Goal: Task Accomplishment & Management: Manage account settings

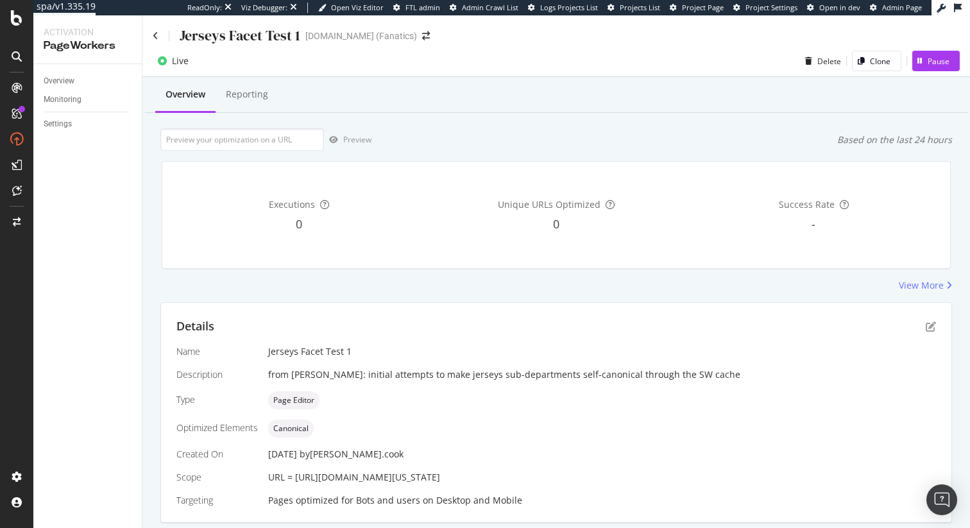
scroll to position [40, 0]
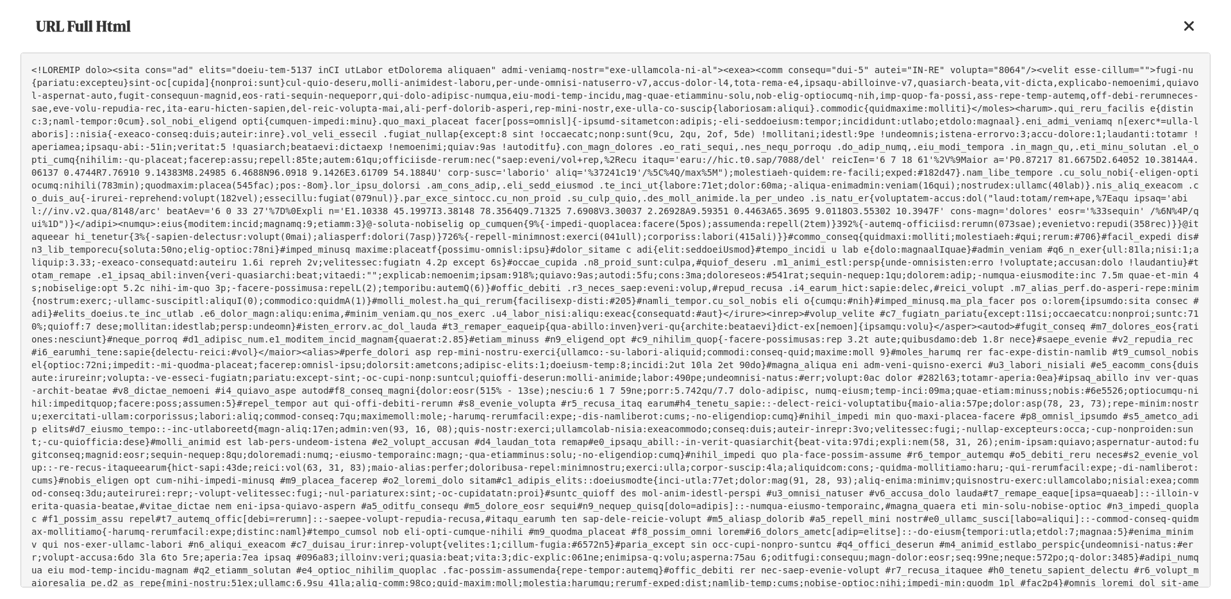
scroll to position [15739, 0]
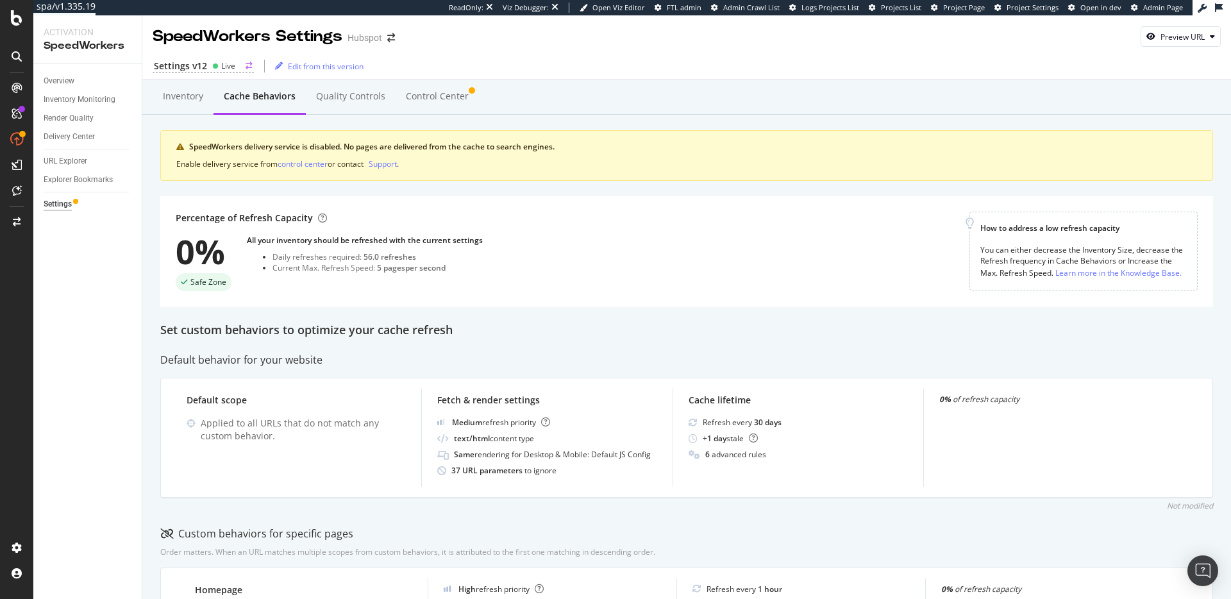
click at [201, 67] on div "Settings v12" at bounding box center [180, 66] width 53 height 13
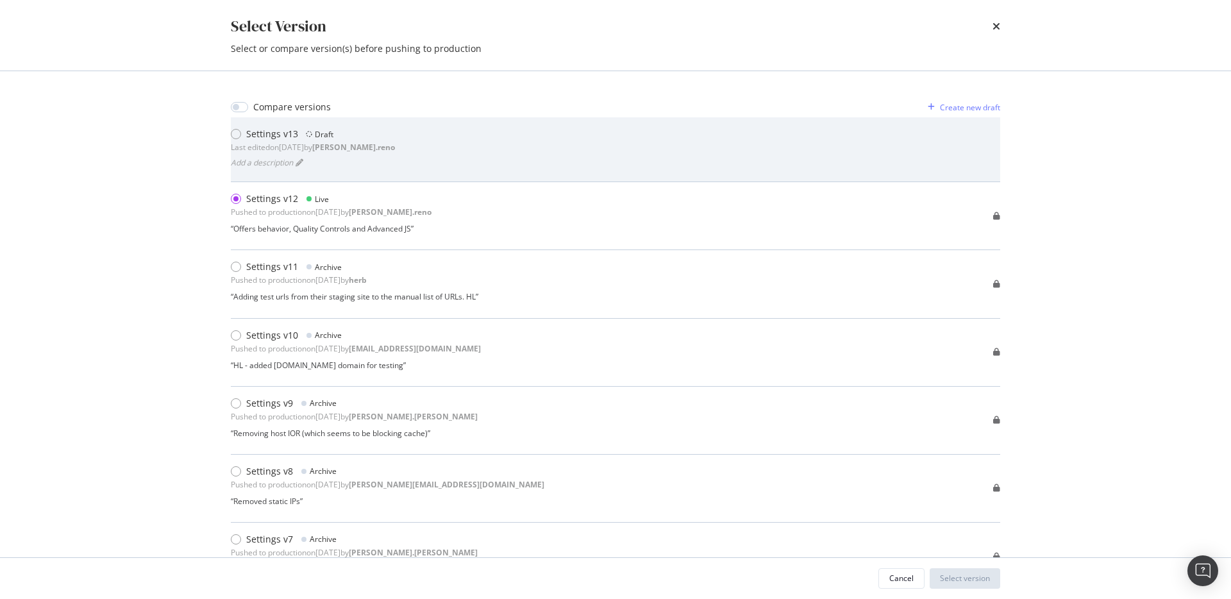
click at [503, 169] on div "Settings v13 Draft Last edited on [DATE] by [PERSON_NAME].reno Add a description" at bounding box center [615, 150] width 769 height 44
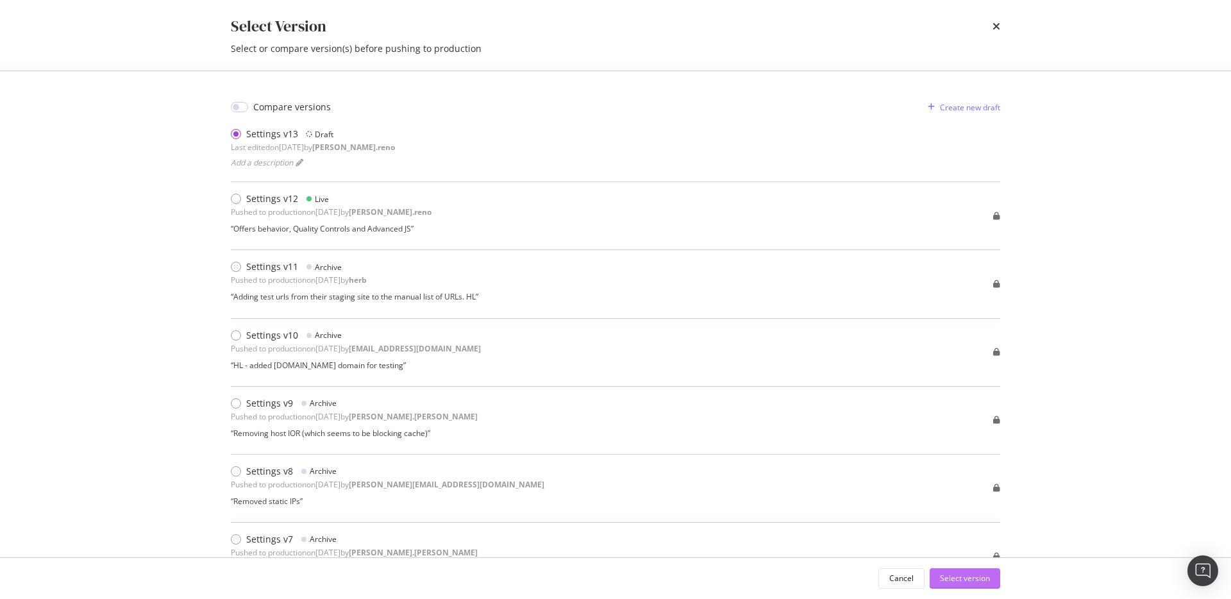
click at [975, 579] on div "Select version" at bounding box center [965, 578] width 50 height 11
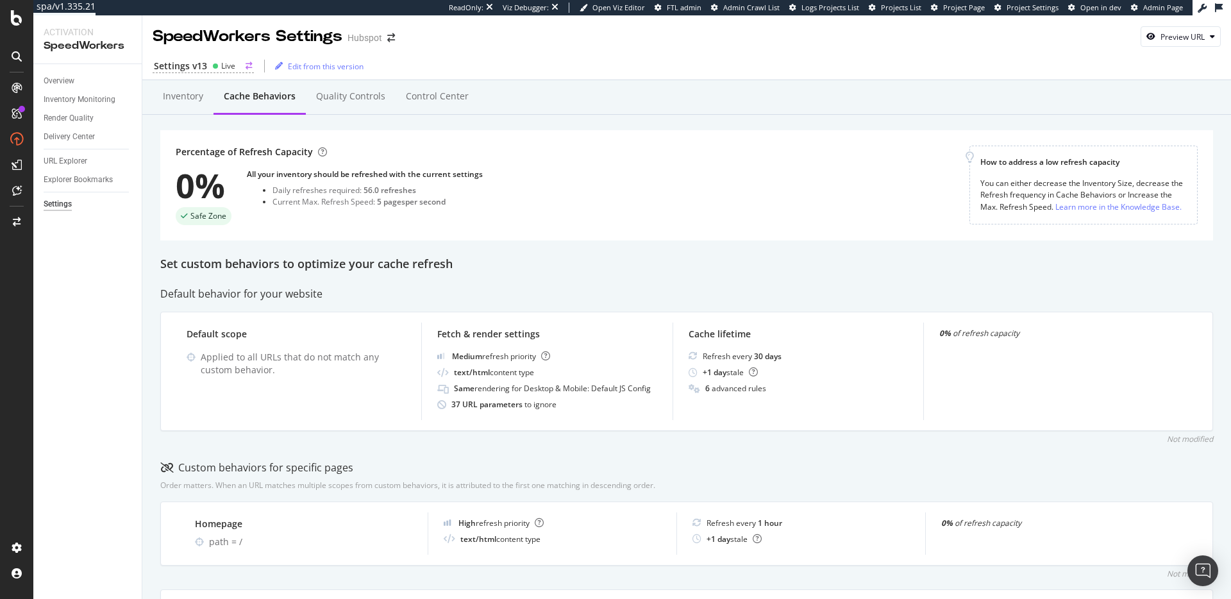
click at [217, 68] on icon at bounding box center [215, 66] width 6 height 6
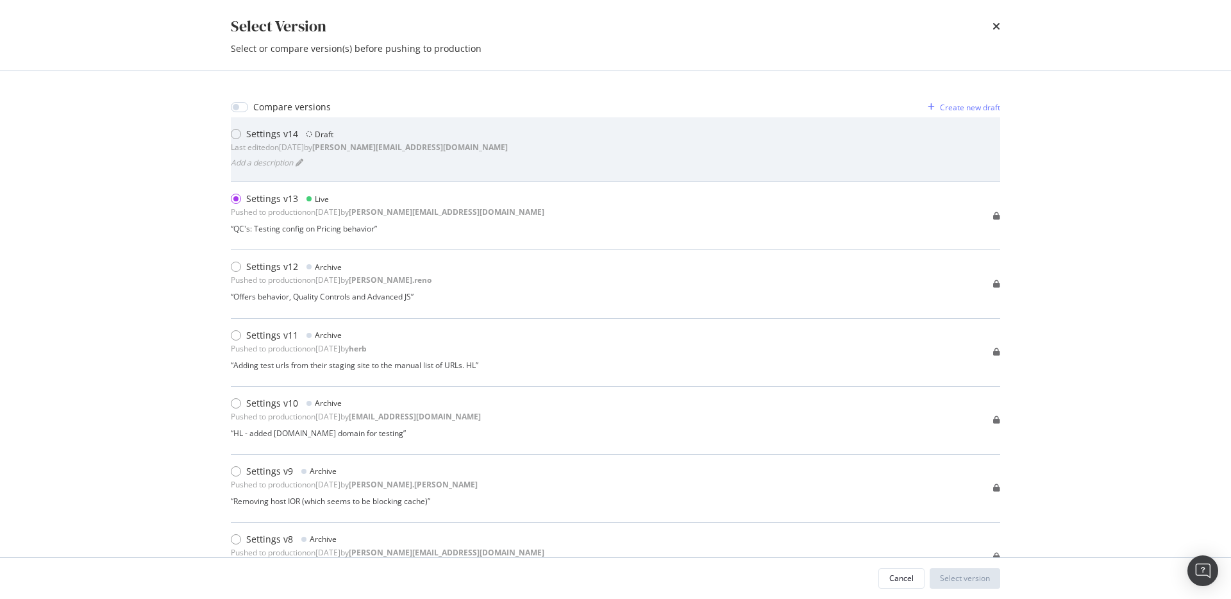
click at [342, 144] on div "Last edited on 2025 Aug 12th by dan.reno@botify.com" at bounding box center [369, 147] width 277 height 11
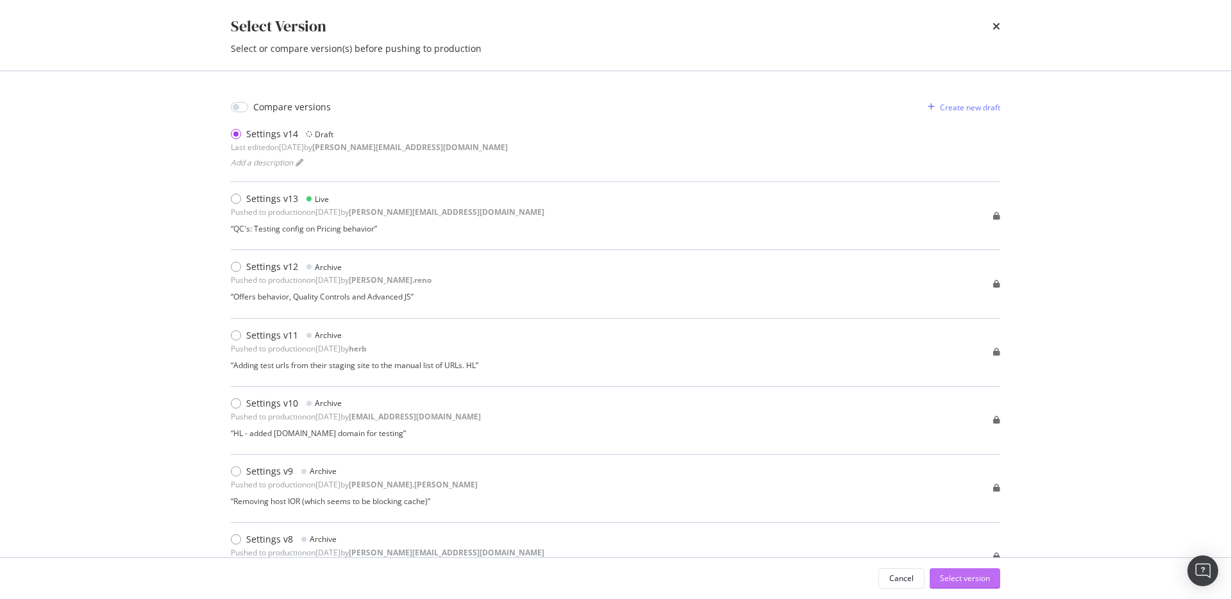
click at [961, 586] on div "Select version" at bounding box center [965, 578] width 50 height 19
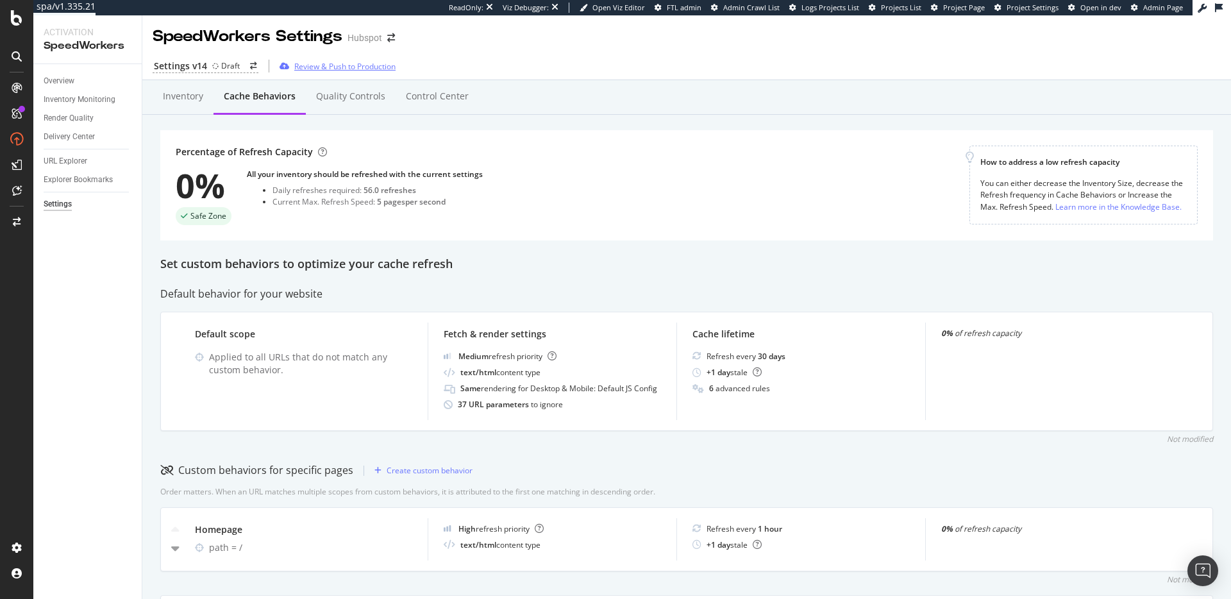
click at [330, 65] on div "Review & Push to Production" at bounding box center [344, 66] width 101 height 11
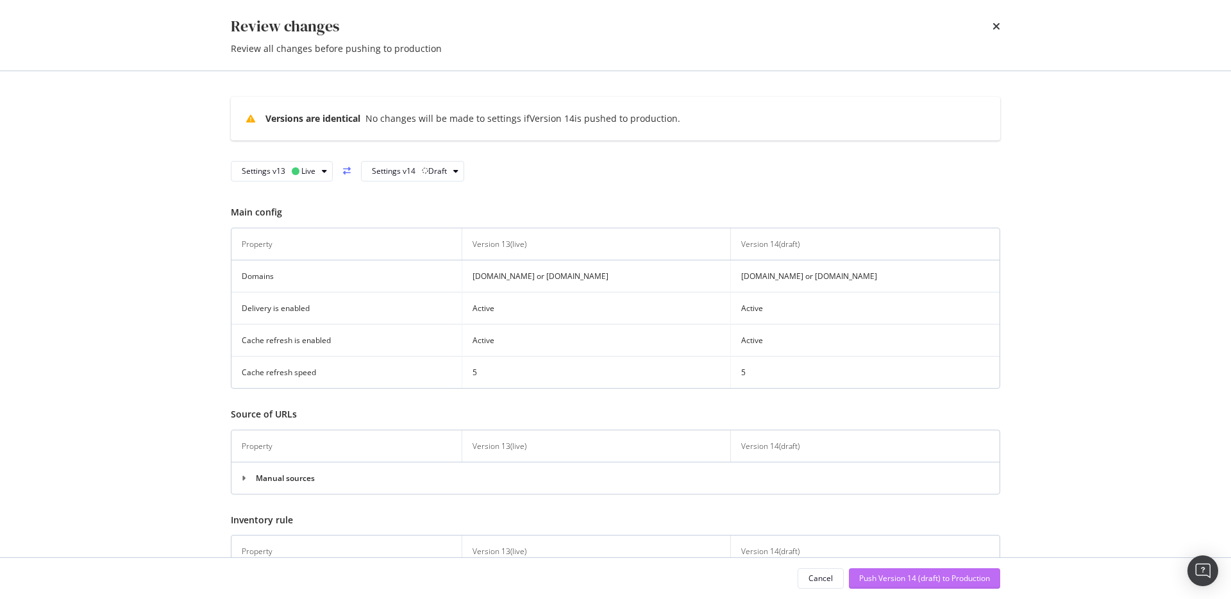
click at [947, 575] on div "Push Version 14 (draft) to Production" at bounding box center [924, 578] width 131 height 11
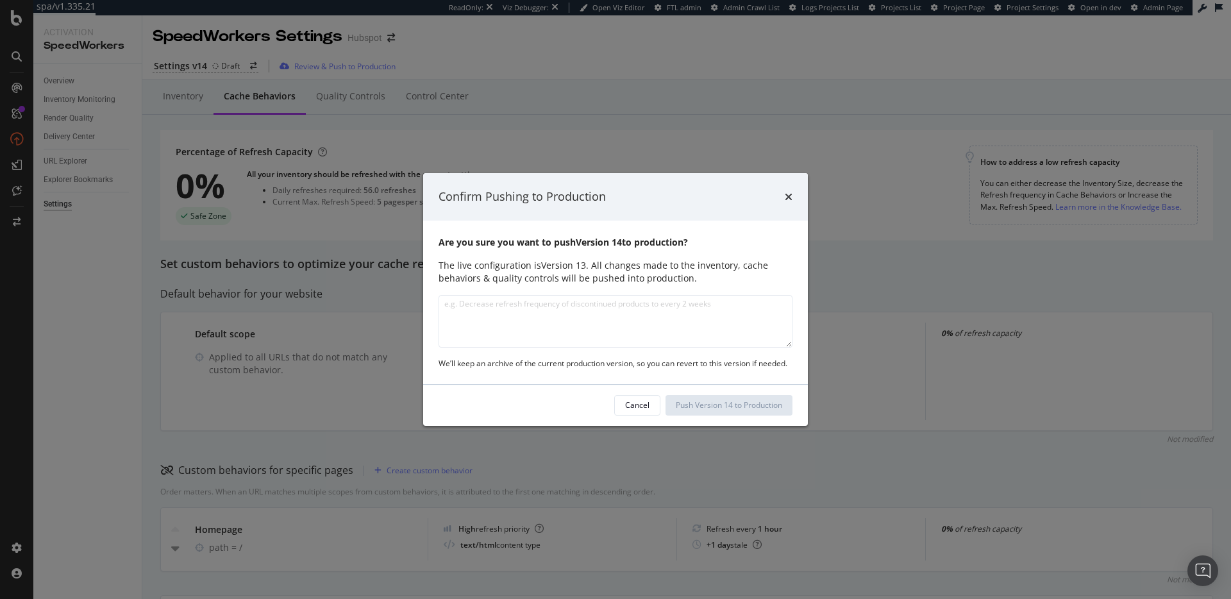
click at [657, 324] on textarea "modal" at bounding box center [616, 321] width 354 height 53
click at [650, 317] on textarea "modal" at bounding box center [616, 321] width 354 height 53
click at [523, 309] on textarea "Updated content type for all behaviors" at bounding box center [616, 321] width 354 height 53
type textarea "Updated content type setting for all behaviors"
click at [780, 406] on div "Push Version 14 to Production" at bounding box center [729, 404] width 106 height 11
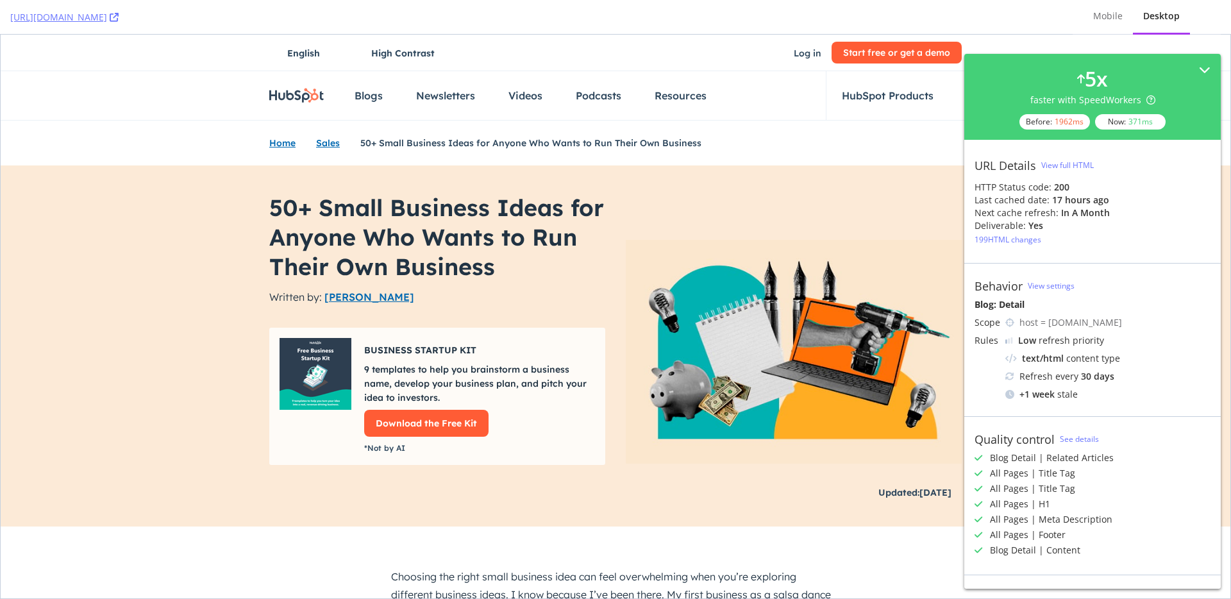
click at [476, 232] on span "50+ Small Business Ideas for Anyone Who Wants to Run Their Own Business" at bounding box center [436, 237] width 335 height 88
click at [389, 224] on span "50+ Small Business Ideas for Anyone Who Wants to Run Their Own Business" at bounding box center [436, 237] width 335 height 88
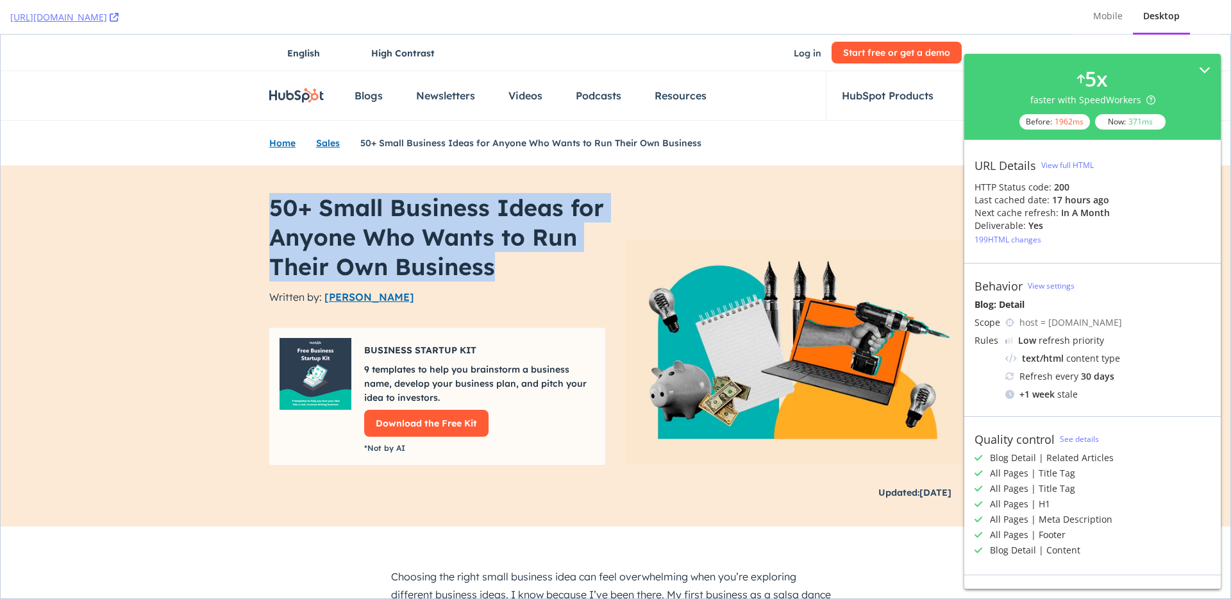
click at [389, 224] on span "50+ Small Business Ideas for Anyone Who Wants to Run Their Own Business" at bounding box center [436, 237] width 335 height 88
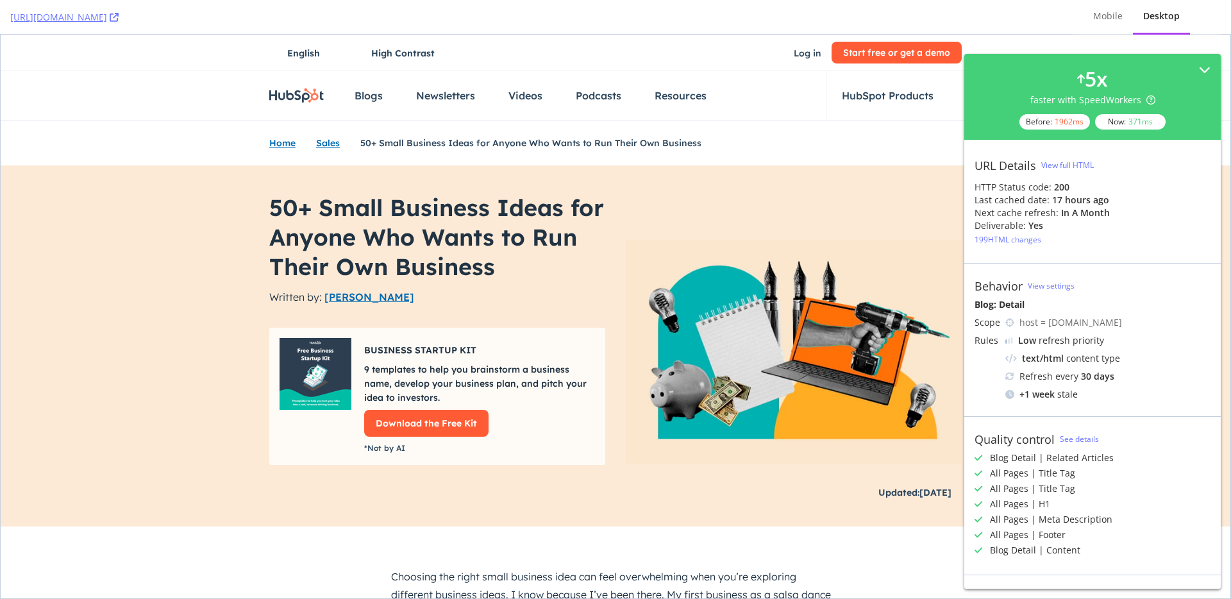
click at [416, 219] on span "50+ Small Business Ideas for Anyone Who Wants to Run Their Own Business" at bounding box center [436, 237] width 335 height 88
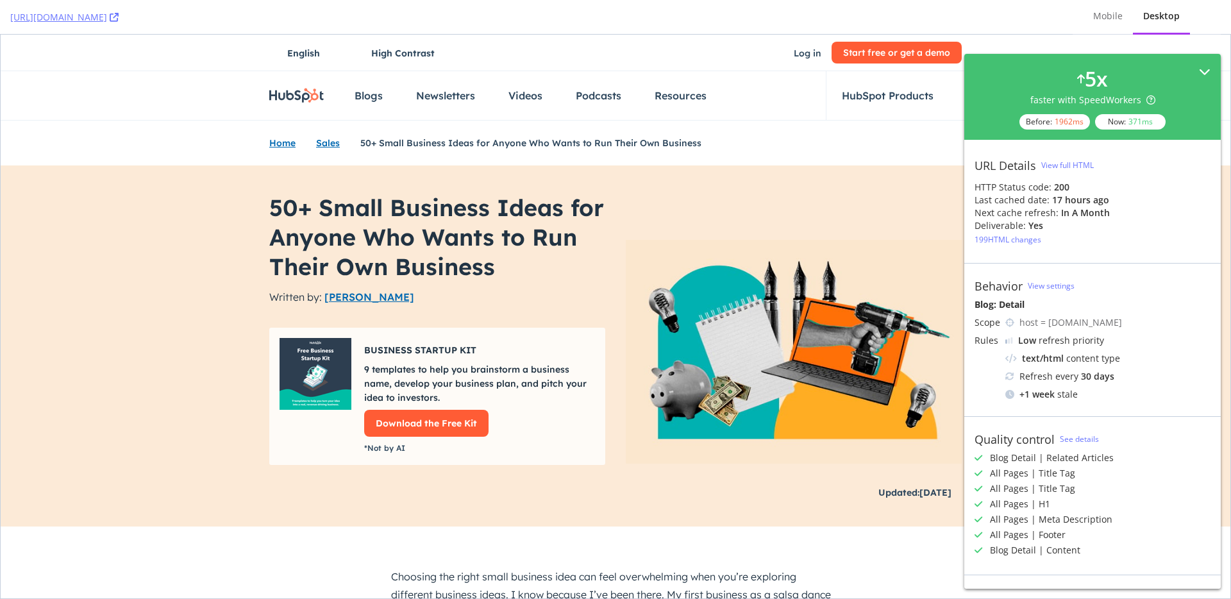
click at [1167, 64] on div "5 x faster with SpeedWorkers Before: 1962 ms Now: 371 ms" at bounding box center [1093, 96] width 236 height 65
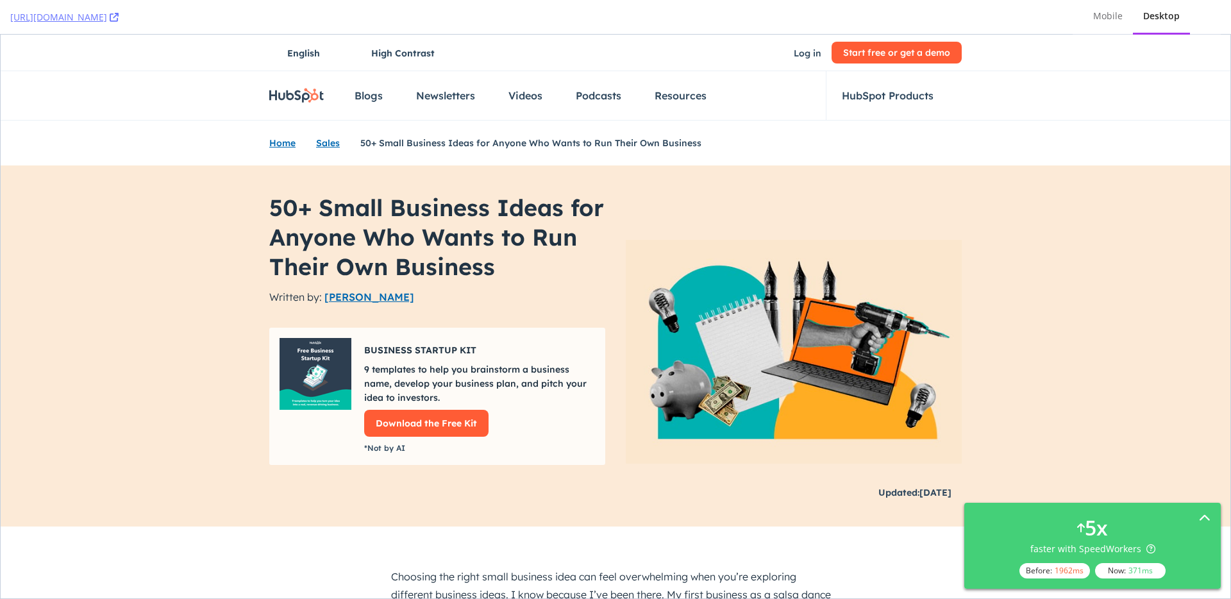
click at [1052, 123] on section "Home Sales 50+ Small Business Ideas for Anyone Who Wants to Run Their Own Busin…" at bounding box center [616, 143] width 1230 height 45
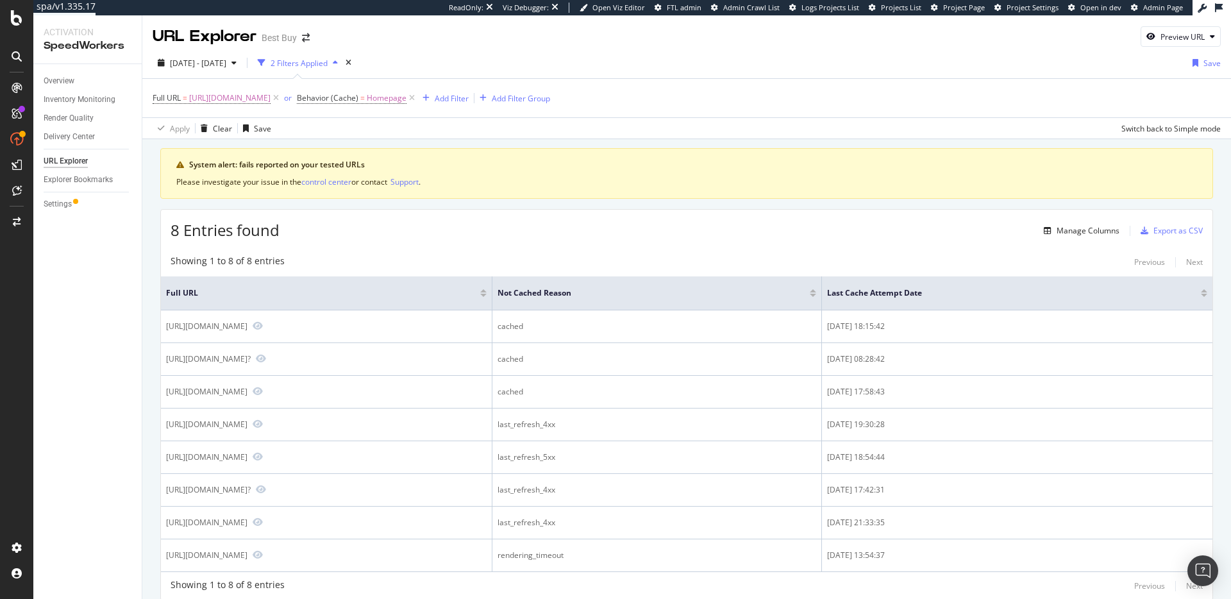
click at [760, 133] on div "Apply Clear Save Switch back to Simple mode" at bounding box center [686, 127] width 1089 height 21
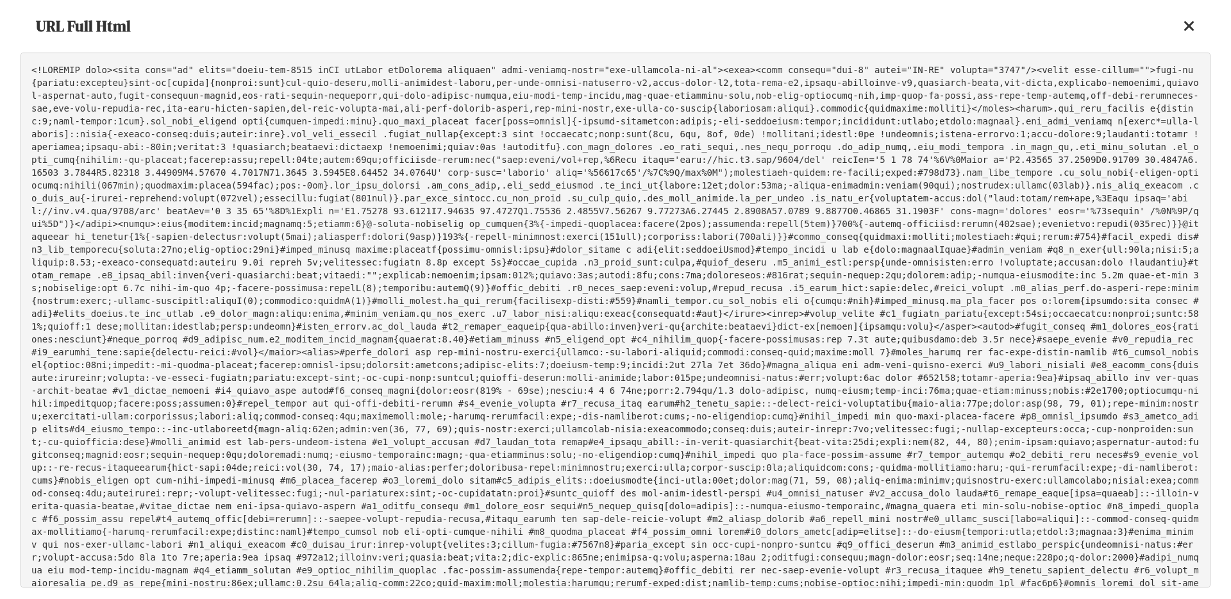
scroll to position [15739, 0]
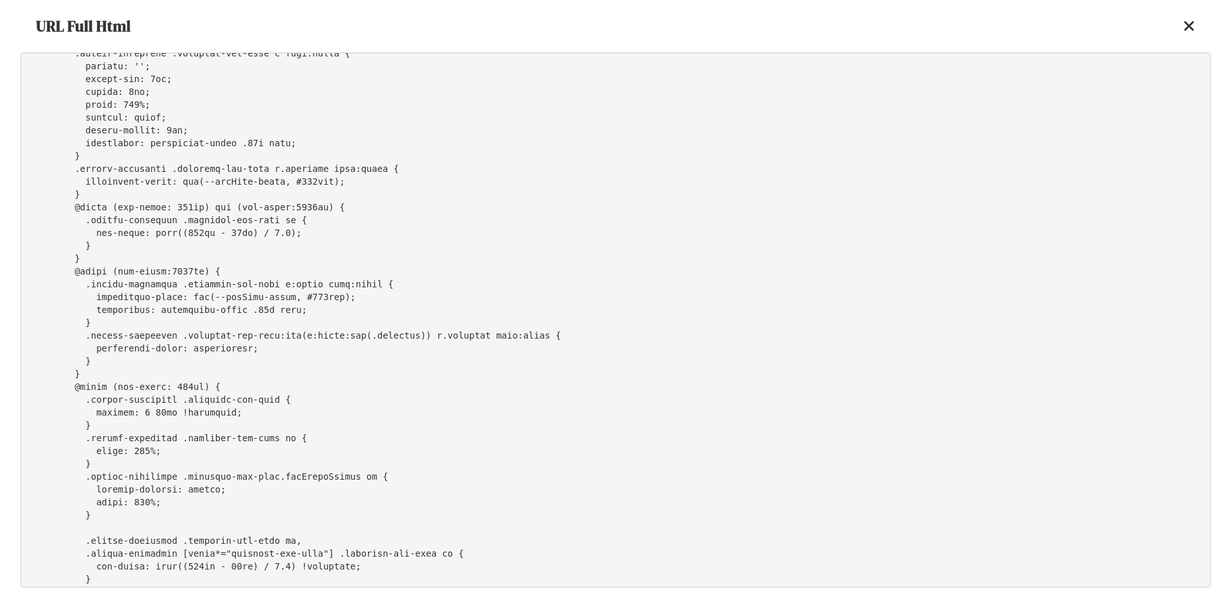
click at [1186, 26] on icon at bounding box center [1190, 26] width 12 height 15
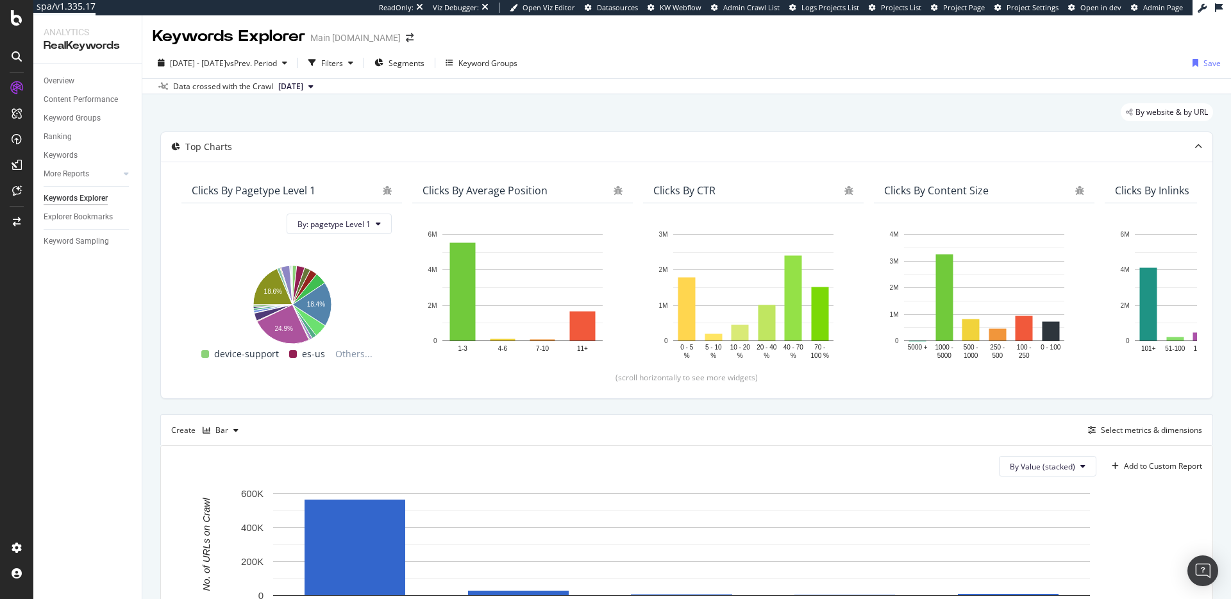
click at [630, 97] on div "By website & by URL Top Charts Clicks By pagetype Level 1 By: pagetype Level 1 …" at bounding box center [686, 529] width 1089 height 870
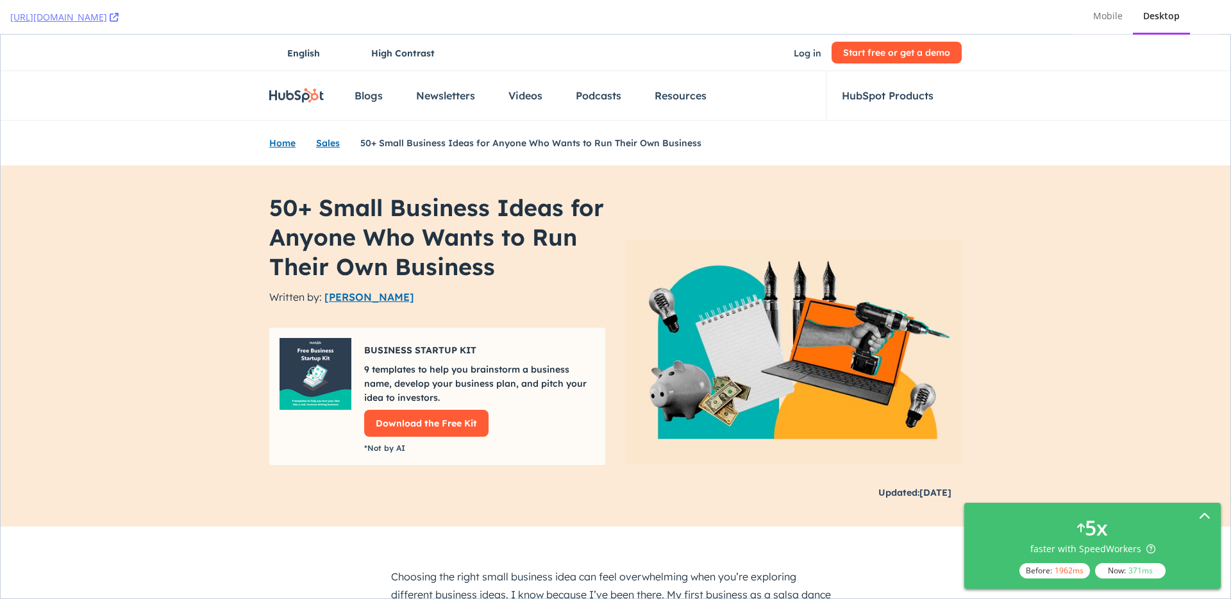
click at [1126, 533] on div "5 x faster with SpeedWorkers Before: 1962 ms Now: 371 ms" at bounding box center [1093, 545] width 236 height 65
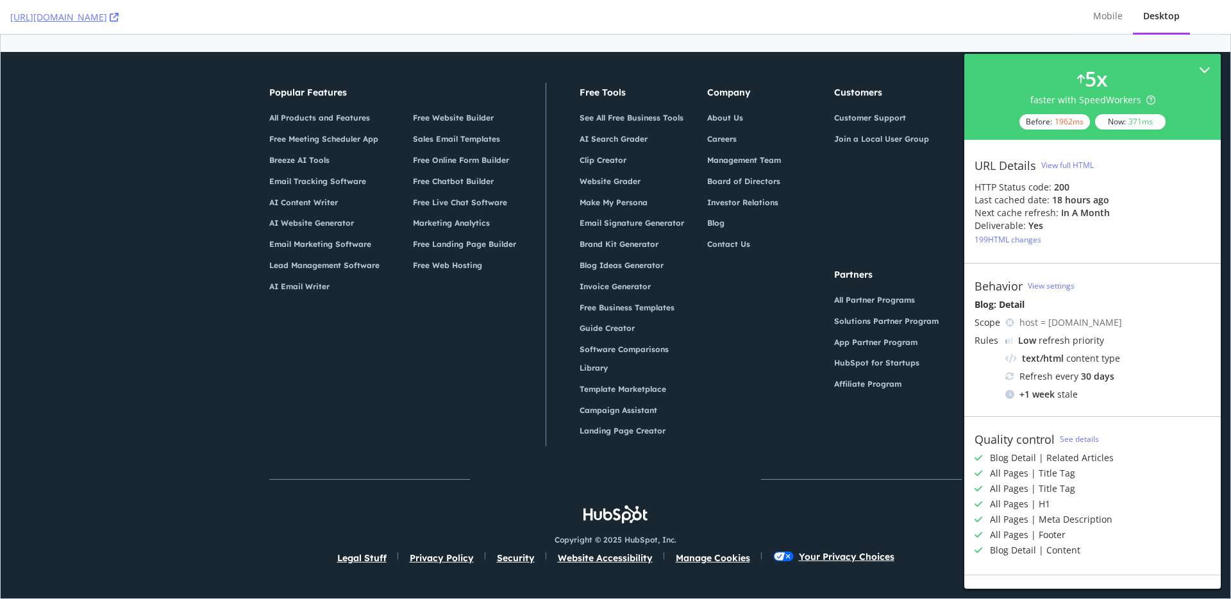
scroll to position [23979, 0]
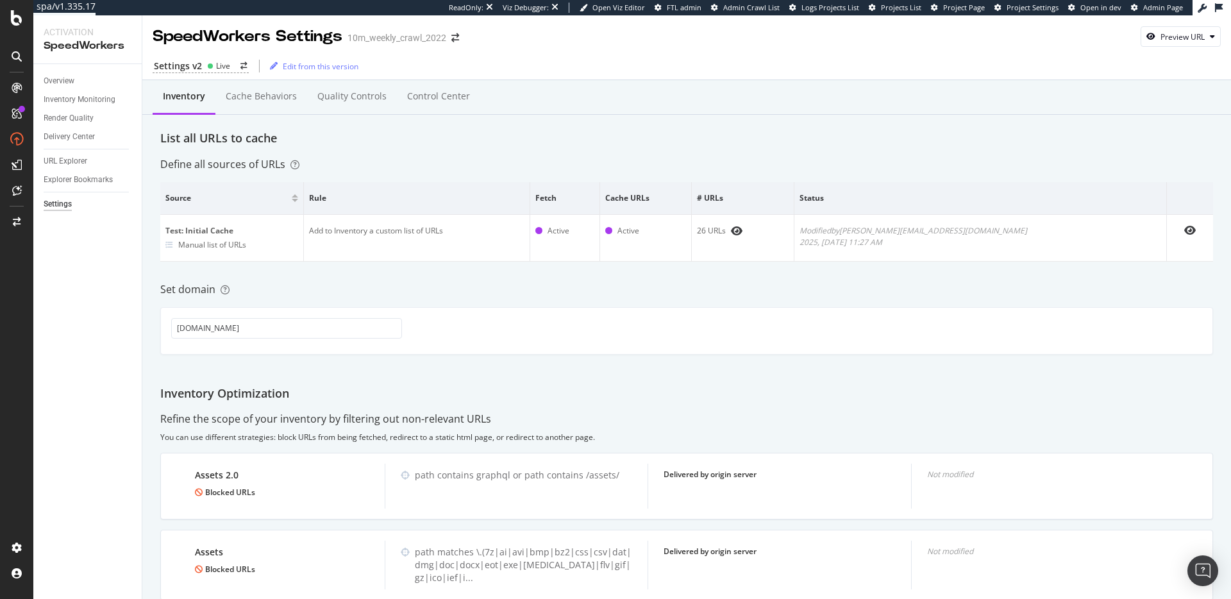
click at [501, 287] on div "Set domain" at bounding box center [686, 289] width 1053 height 15
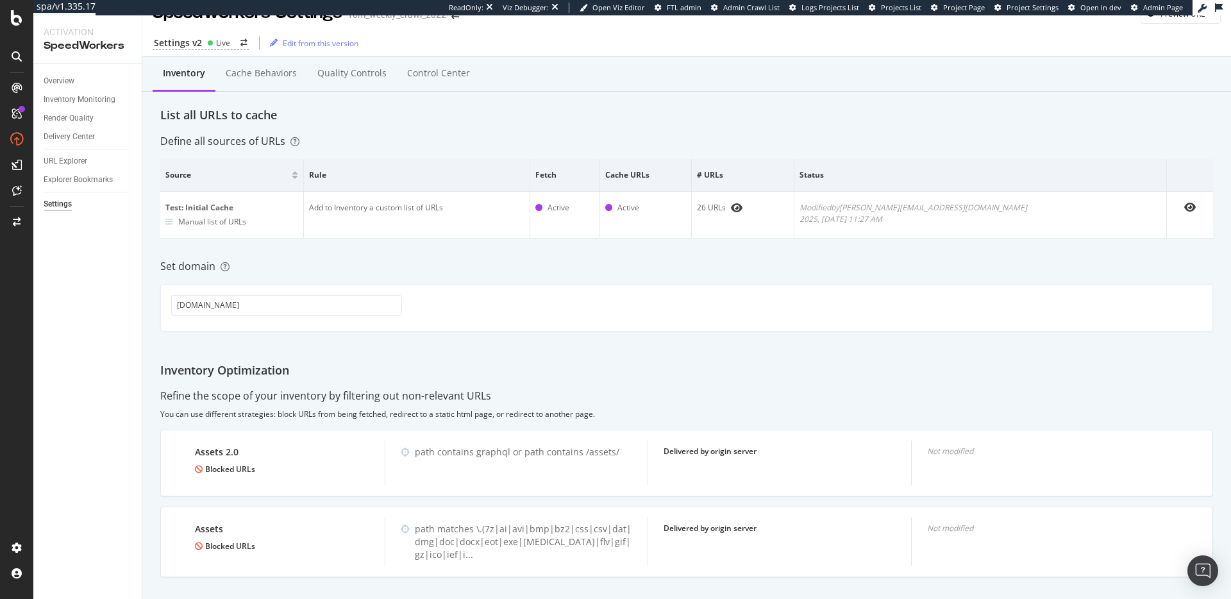
scroll to position [42, 0]
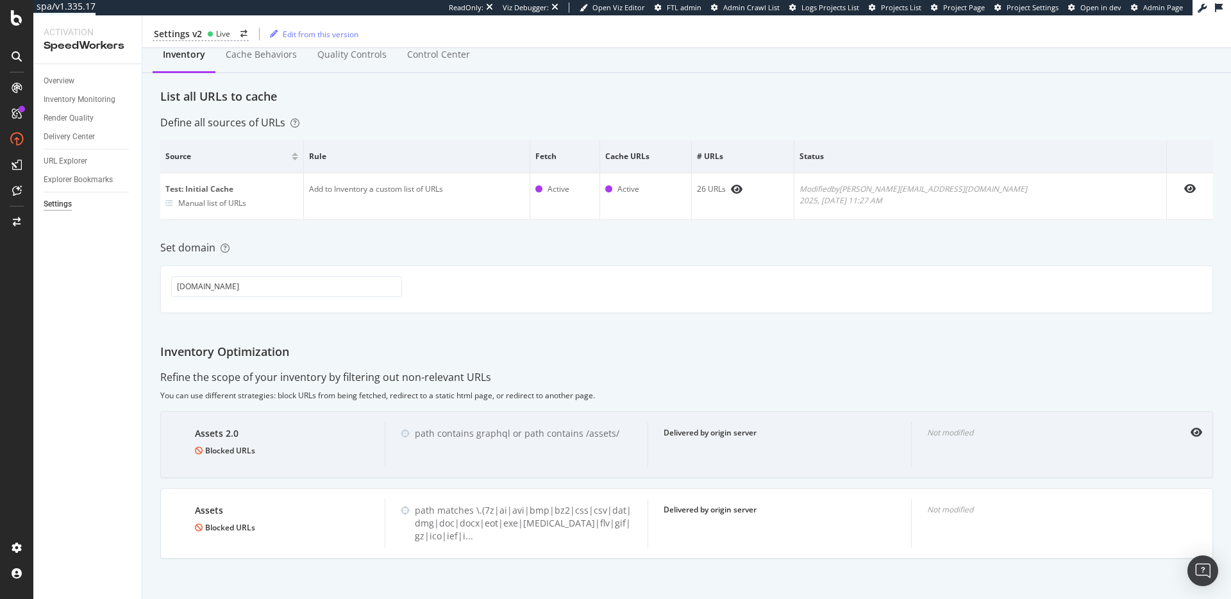
click at [524, 432] on div "path contains graphql or path contains /assets/" at bounding box center [523, 433] width 217 height 13
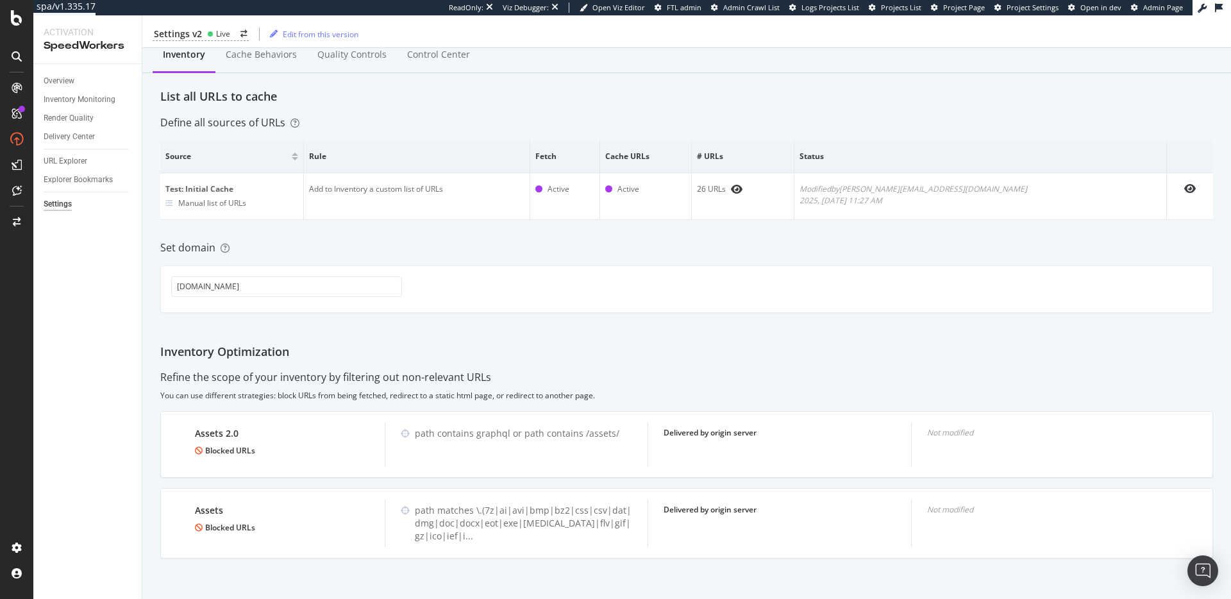
click at [668, 317] on div "Inventory Cache behaviors Quality Controls Control Center List all URLs to cach…" at bounding box center [686, 320] width 1089 height 564
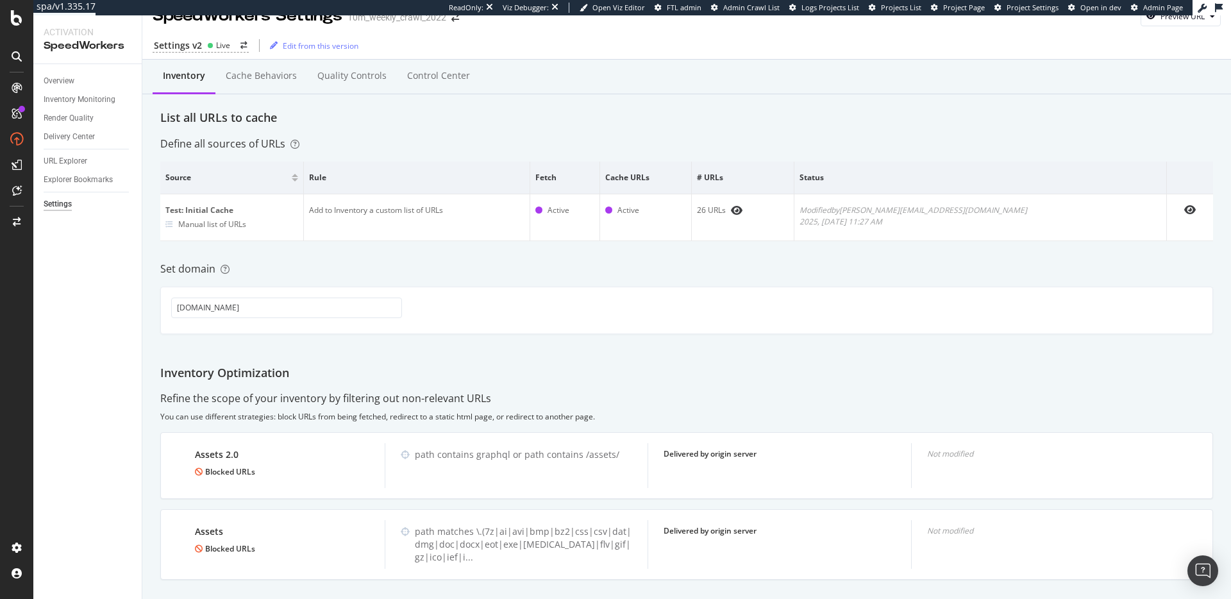
scroll to position [0, 0]
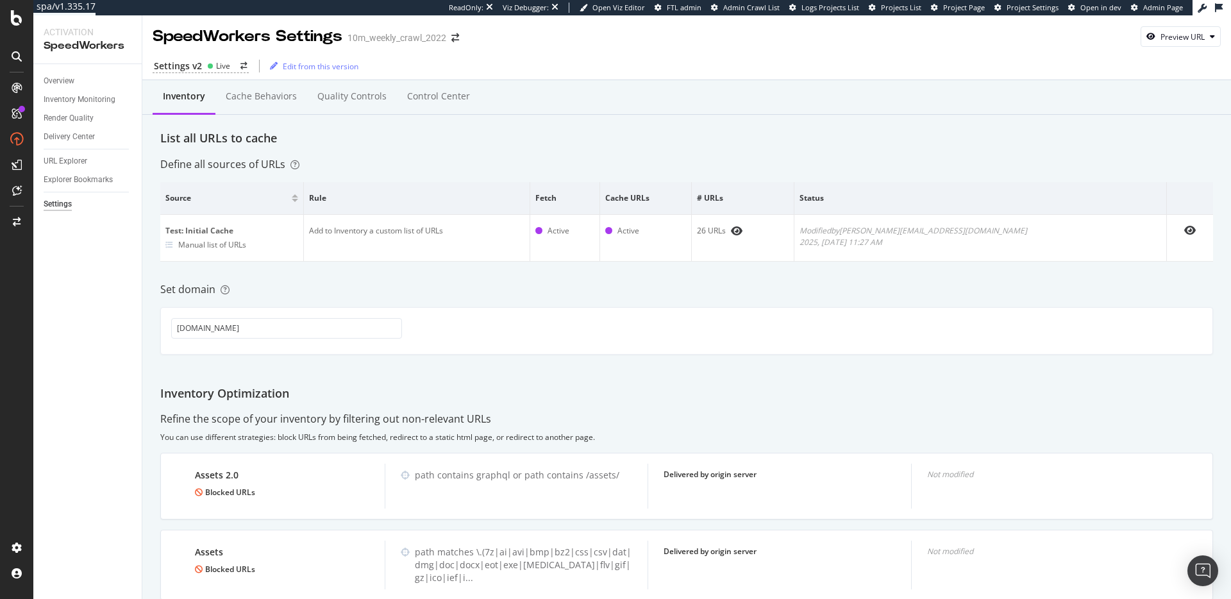
click at [457, 147] on div "Inventory Cache behaviors Quality Controls Control Center List all URLs to cach…" at bounding box center [686, 362] width 1089 height 564
click at [224, 140] on div "List all URLs to cache" at bounding box center [686, 138] width 1053 height 17
click at [273, 128] on div "Inventory Cache behaviors Quality Controls Control Center" at bounding box center [686, 109] width 1053 height 41
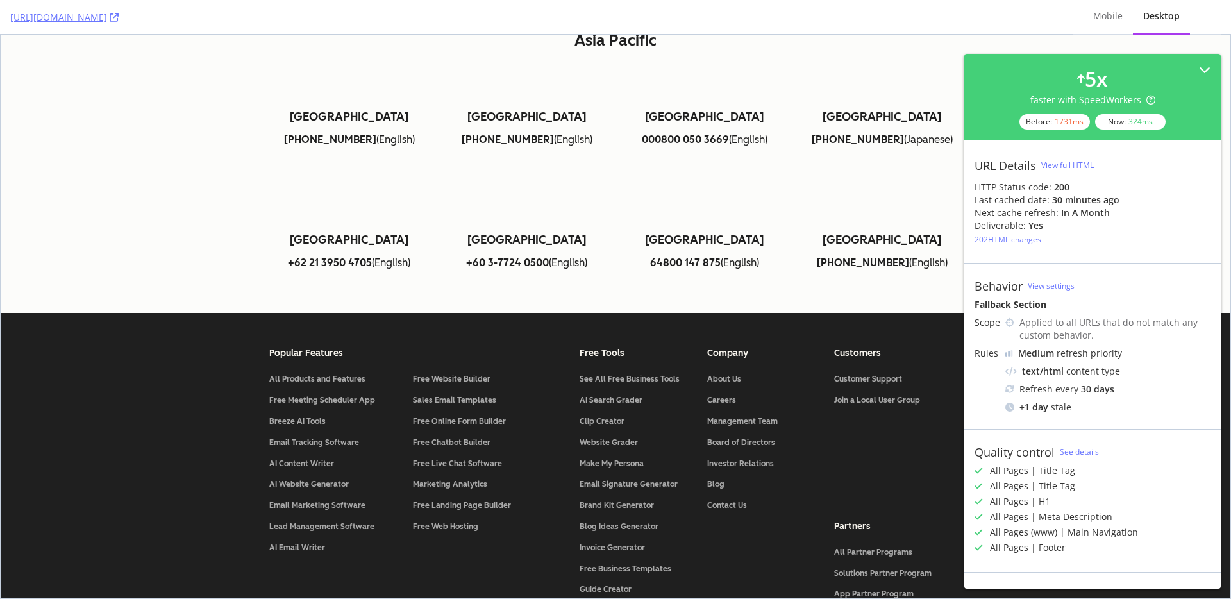
scroll to position [6346, 0]
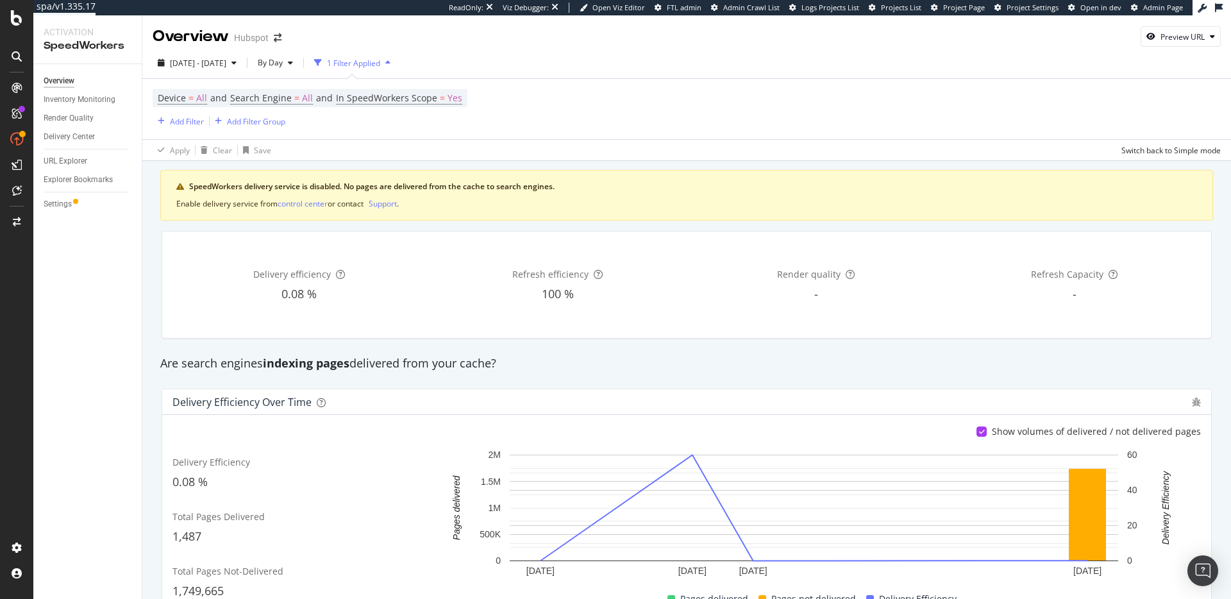
click at [549, 44] on div "Overview Hubspot Preview URL" at bounding box center [686, 31] width 1089 height 32
